Goal: Task Accomplishment & Management: Use online tool/utility

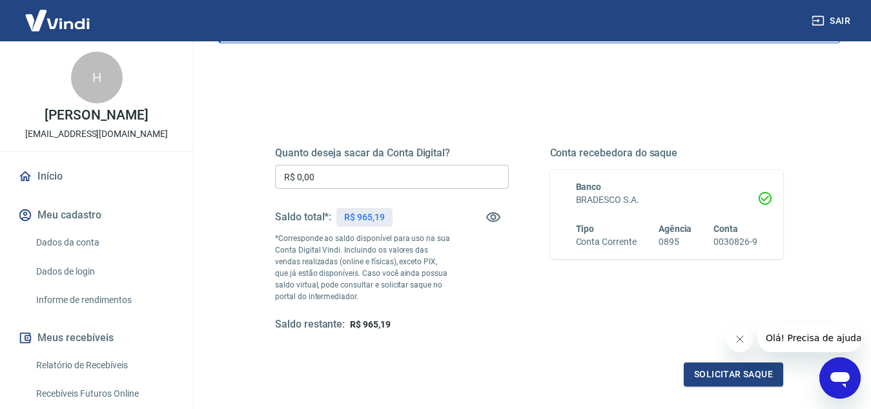
scroll to position [112, 0]
click at [343, 174] on input "R$ 0,00" at bounding box center [392, 177] width 234 height 24
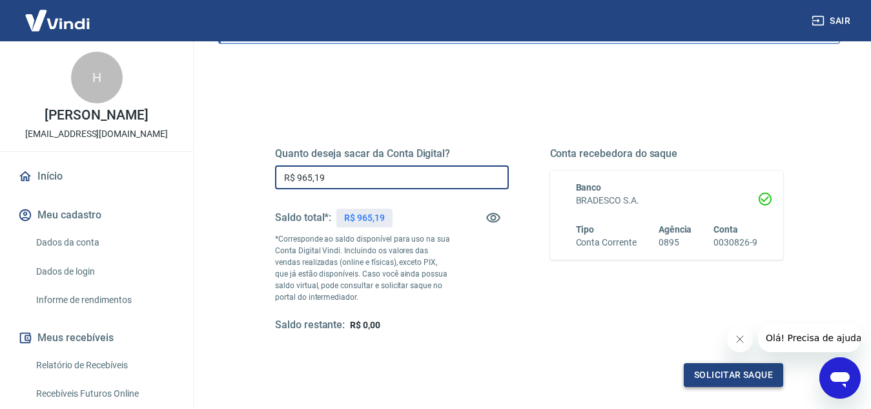
scroll to position [177, 0]
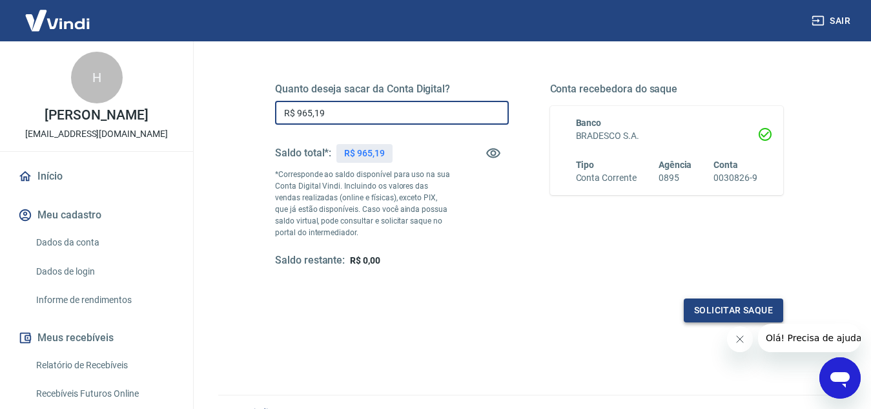
type input "R$ 965,19"
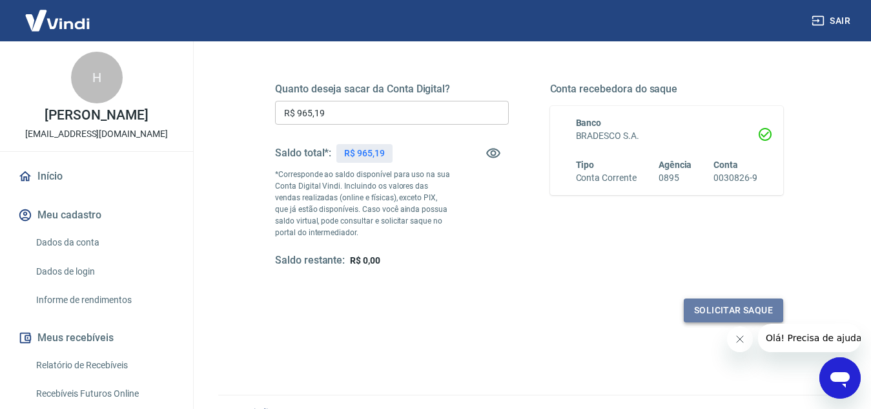
click at [722, 313] on button "Solicitar saque" at bounding box center [733, 310] width 99 height 24
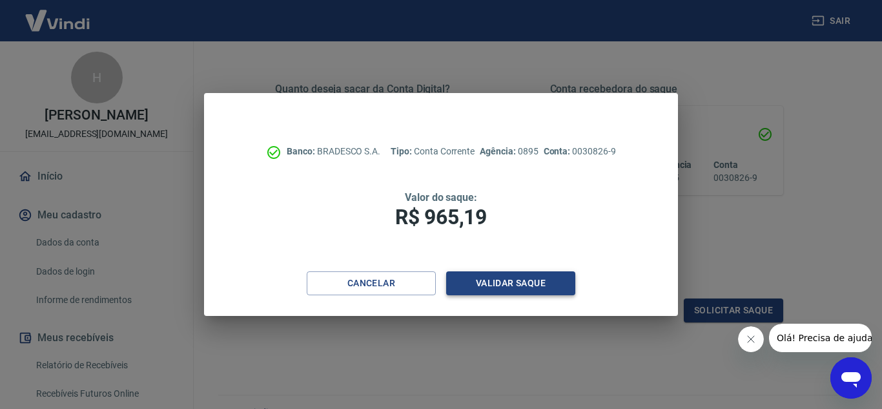
click at [528, 276] on button "Validar saque" at bounding box center [510, 283] width 129 height 24
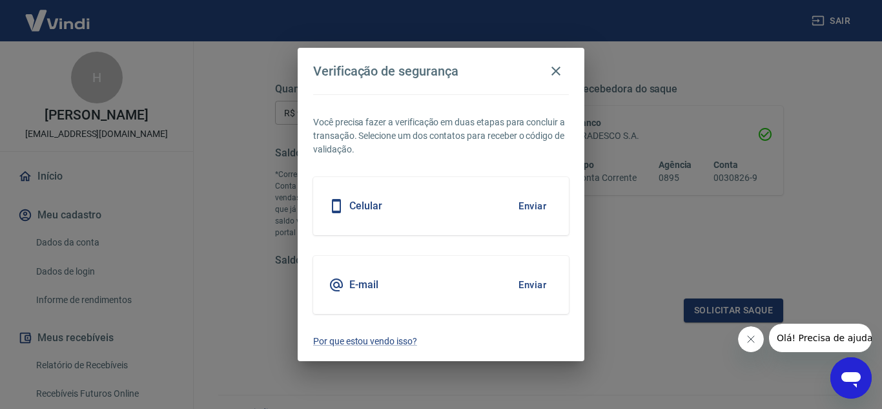
click at [545, 202] on button "Enviar" at bounding box center [532, 205] width 42 height 27
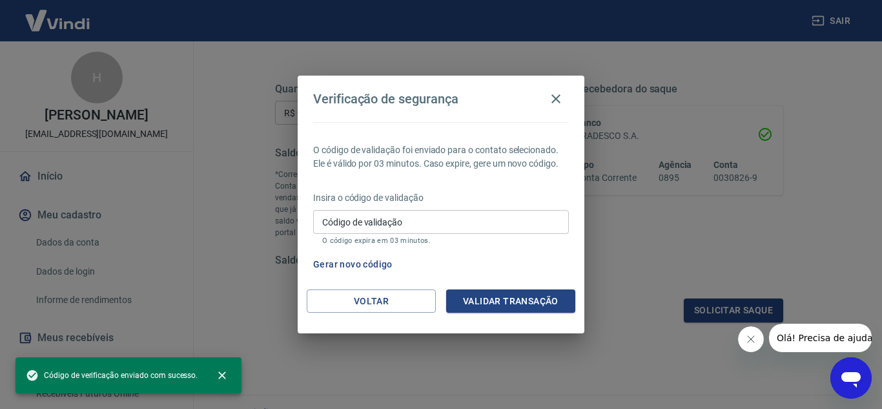
click at [395, 220] on input "Código de validação" at bounding box center [441, 222] width 256 height 24
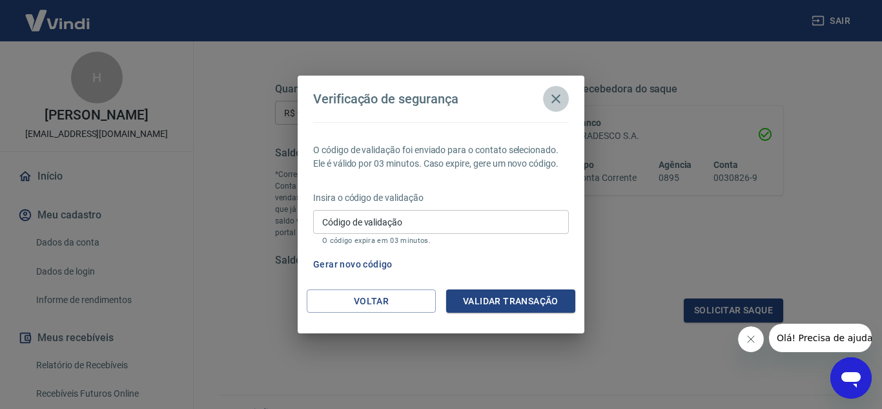
click at [557, 95] on icon "button" at bounding box center [555, 98] width 15 height 15
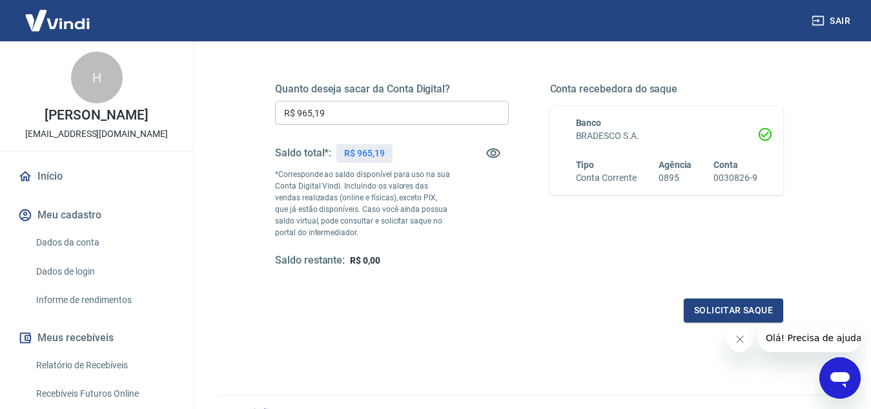
drag, startPoint x: 779, startPoint y: 180, endPoint x: 761, endPoint y: 122, distance: 60.1
click at [779, 179] on div "Banco BRADESCO S.A. Tipo Conta Corrente Agência 0895 Conta 0030826-9" at bounding box center [667, 150] width 234 height 89
